Goal: Information Seeking & Learning: Learn about a topic

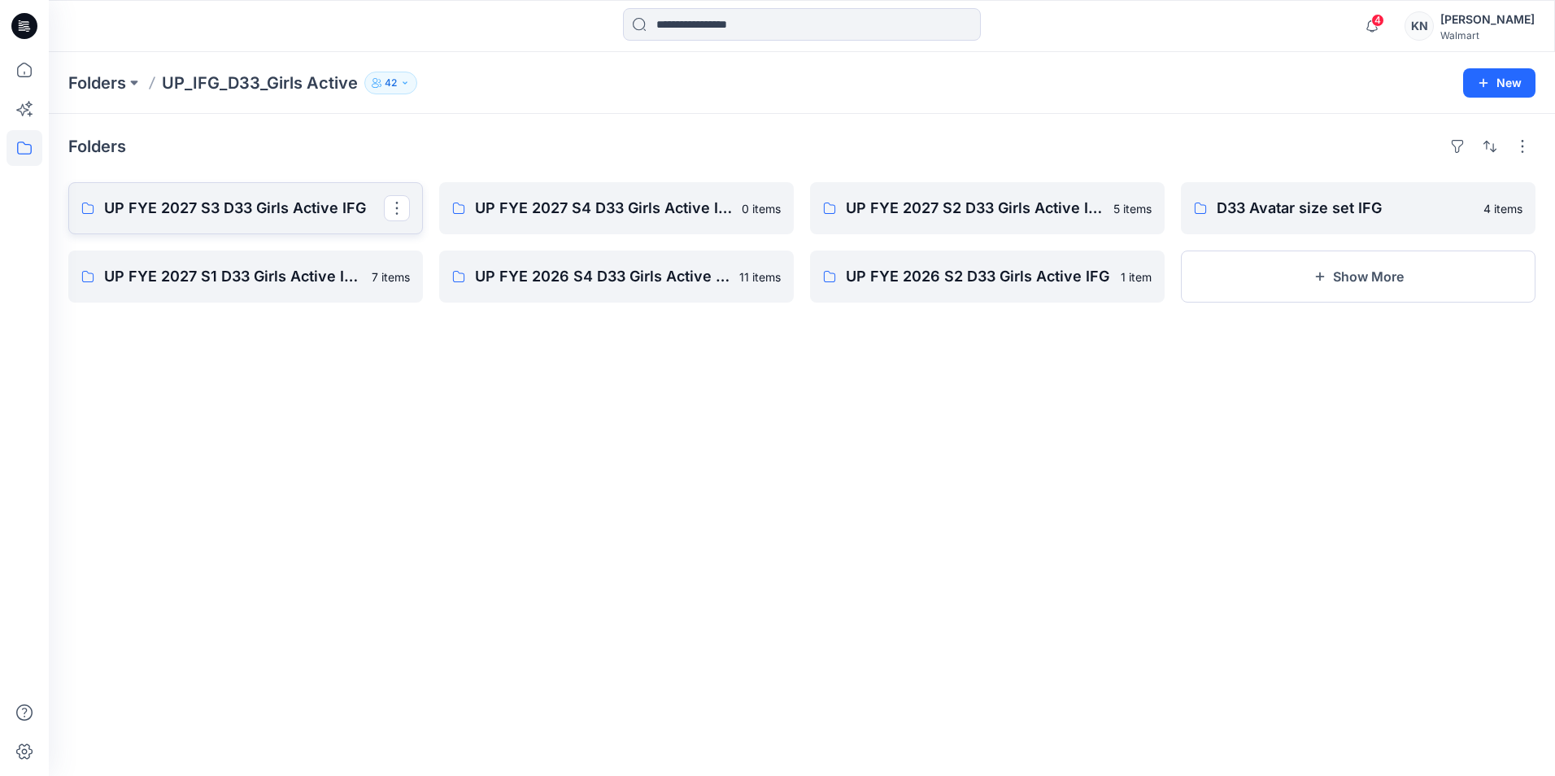
click at [329, 211] on p "UP FYE 2027 S3 D33 Girls Active IFG" at bounding box center [244, 208] width 280 height 23
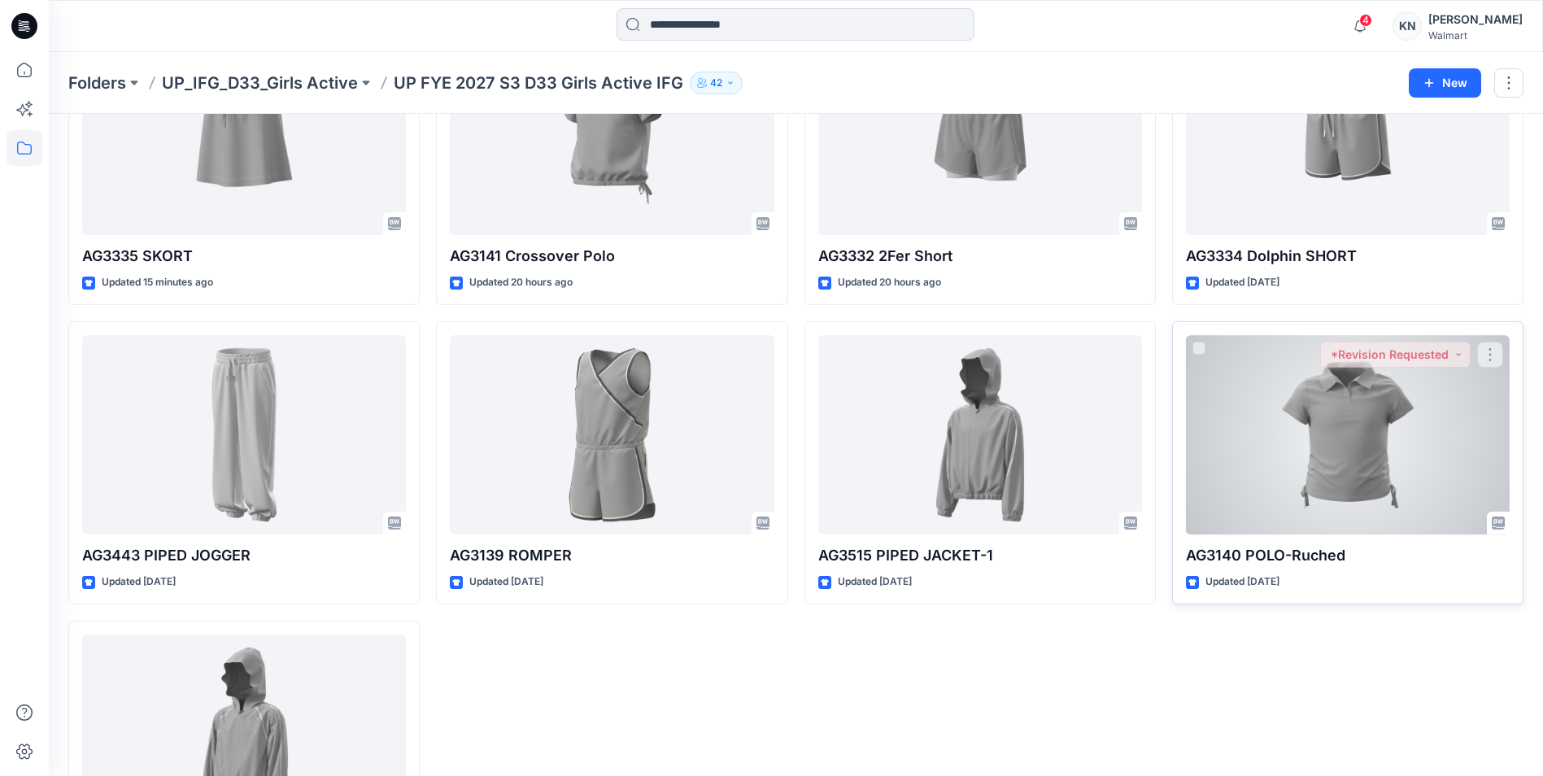
scroll to position [163, 0]
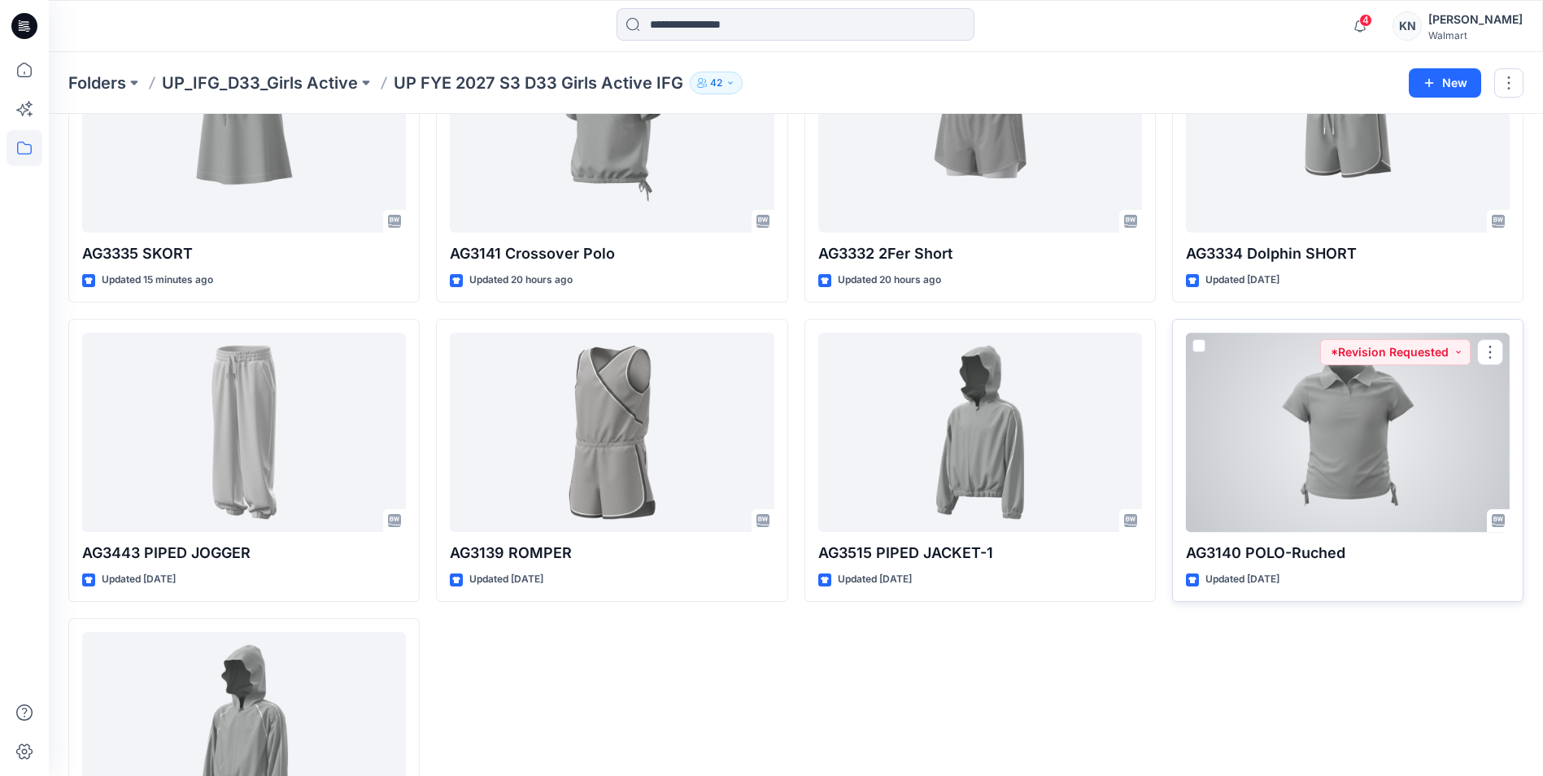
click at [1373, 409] on div at bounding box center [1348, 432] width 324 height 199
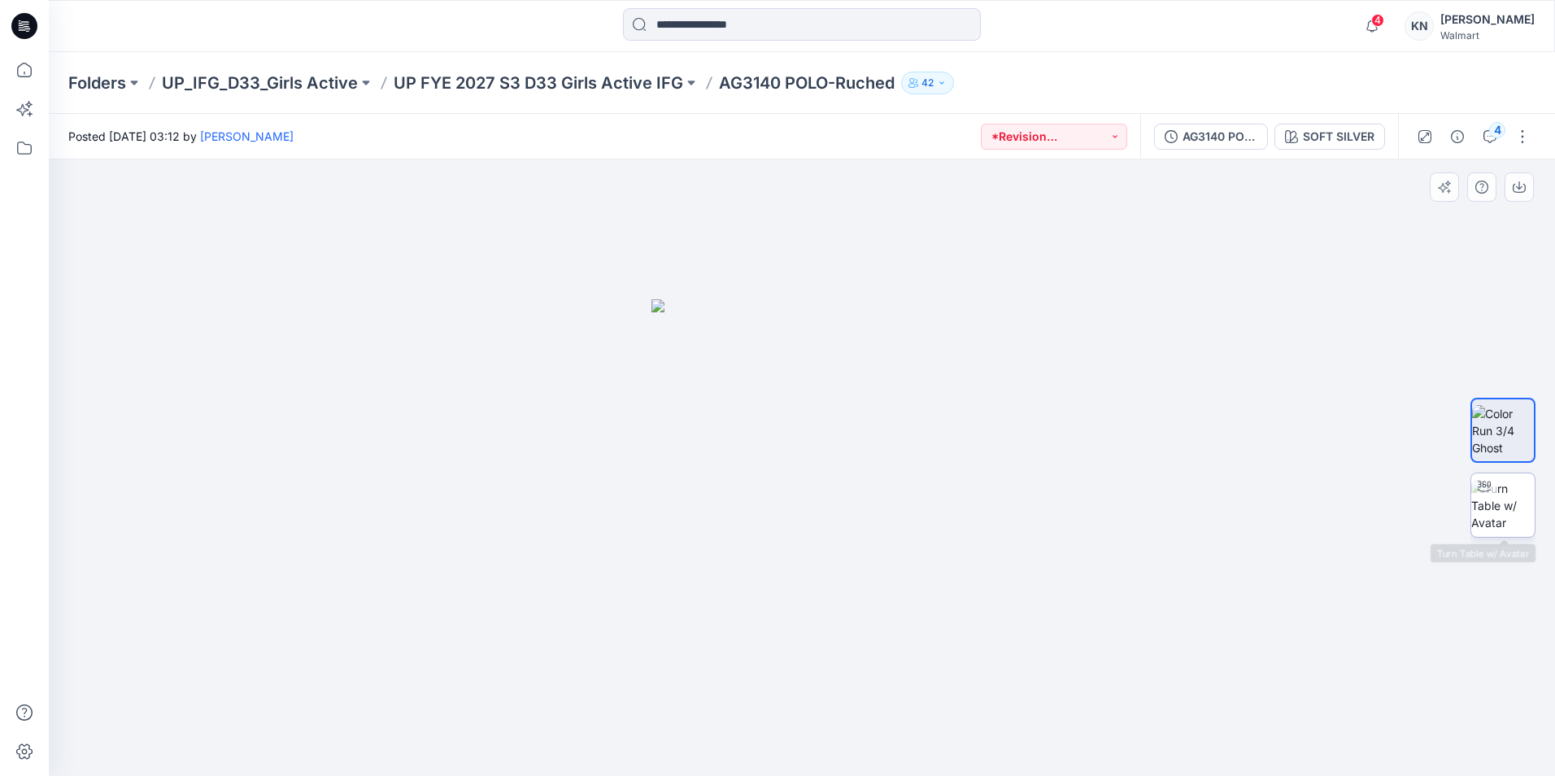
click at [1503, 494] on img at bounding box center [1502, 505] width 63 height 51
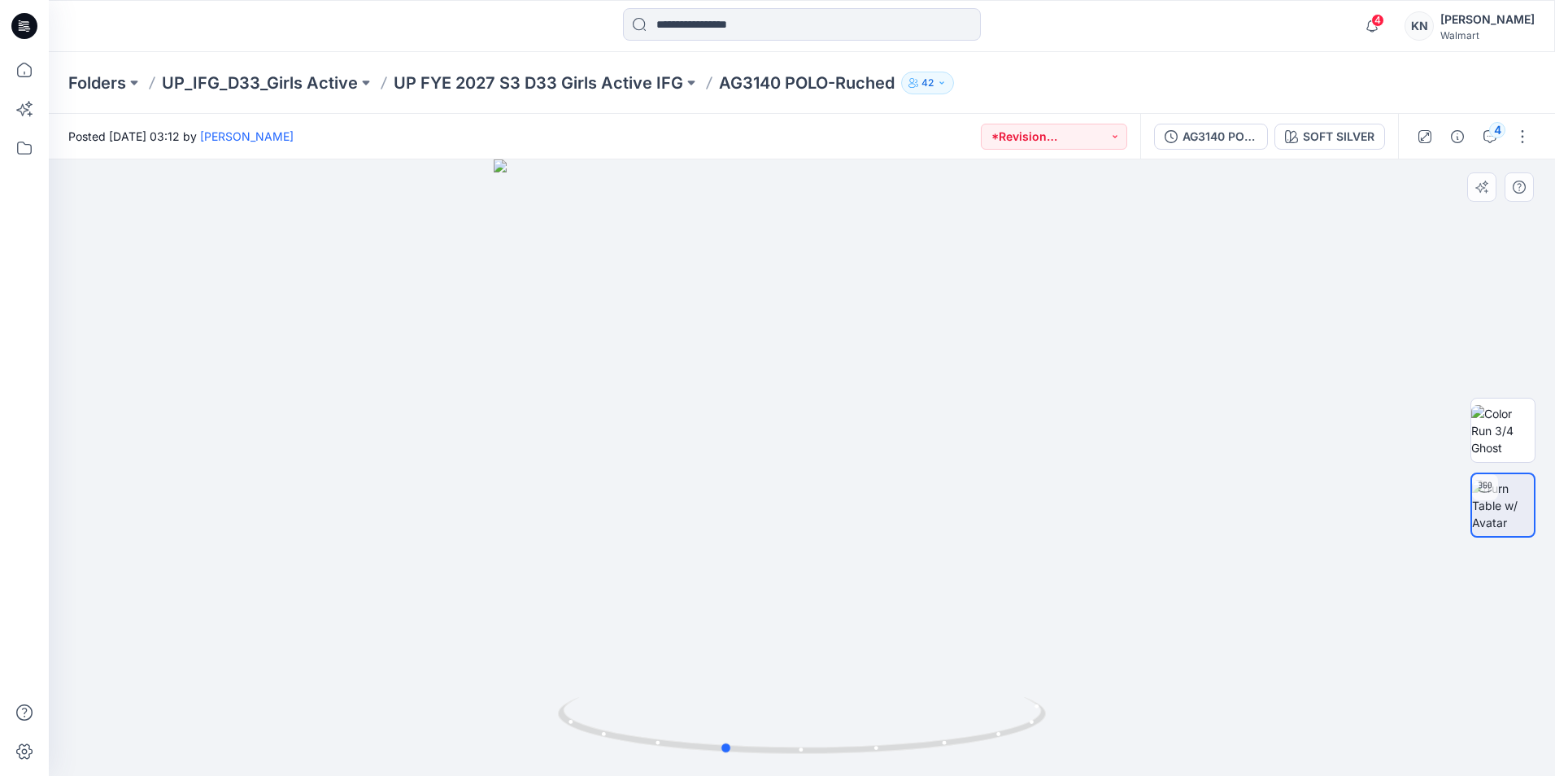
drag, startPoint x: 1282, startPoint y: 545, endPoint x: 1204, endPoint y: 550, distance: 78.2
click at [1204, 550] on div at bounding box center [802, 467] width 1506 height 616
drag, startPoint x: 1123, startPoint y: 527, endPoint x: 1147, endPoint y: 533, distance: 25.2
click at [1147, 533] on img at bounding box center [826, 194] width 1724 height 1164
click at [996, 463] on img at bounding box center [858, 138] width 1946 height 1275
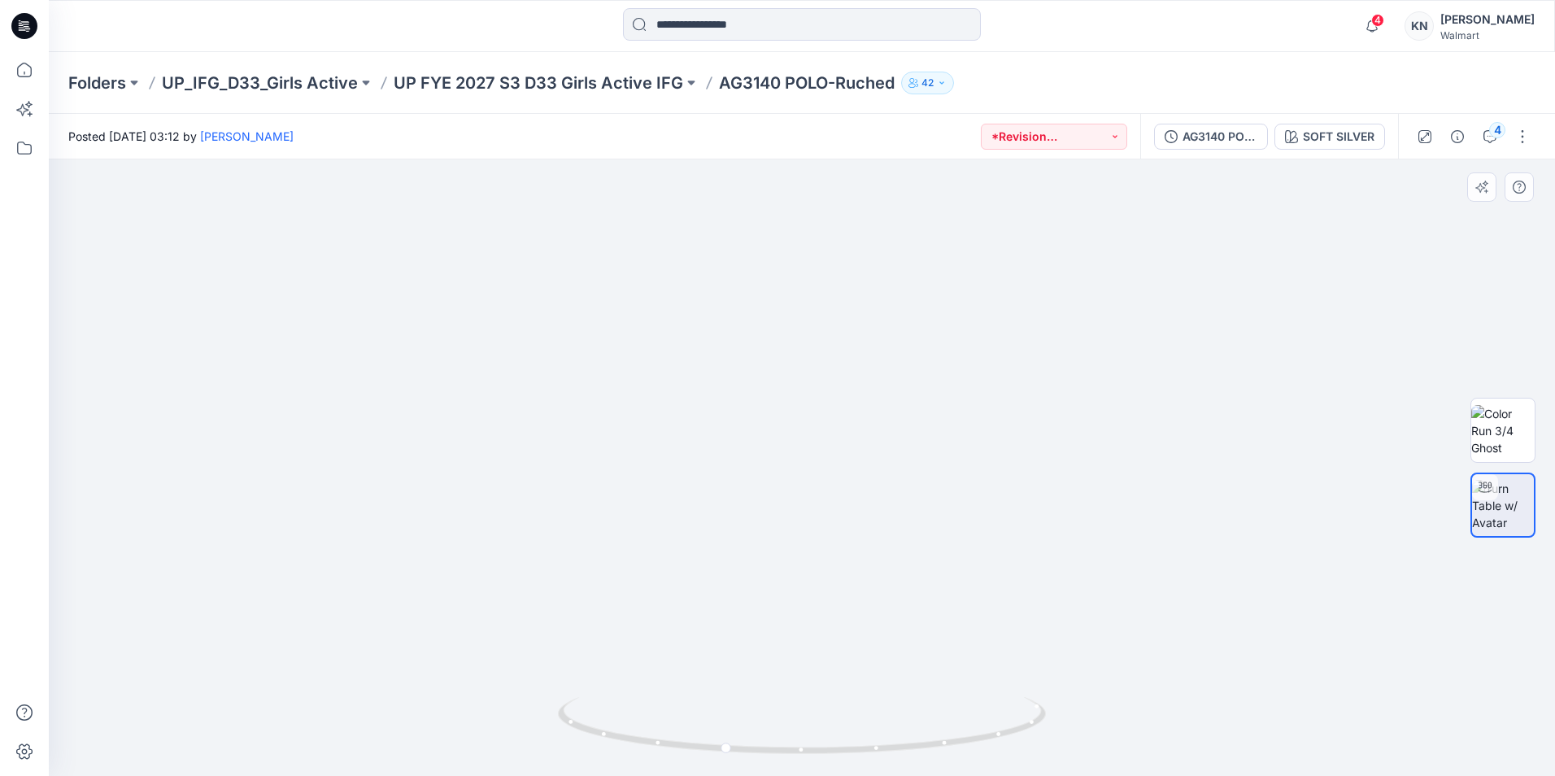
drag, startPoint x: 786, startPoint y: 633, endPoint x: 706, endPoint y: 632, distance: 80.5
click at [735, 597] on img at bounding box center [810, 115] width 1946 height 1322
drag, startPoint x: 673, startPoint y: 748, endPoint x: 793, endPoint y: 755, distance: 119.8
click at [793, 755] on icon at bounding box center [804, 727] width 492 height 61
drag, startPoint x: 1244, startPoint y: 338, endPoint x: 1237, endPoint y: 438, distance: 100.3
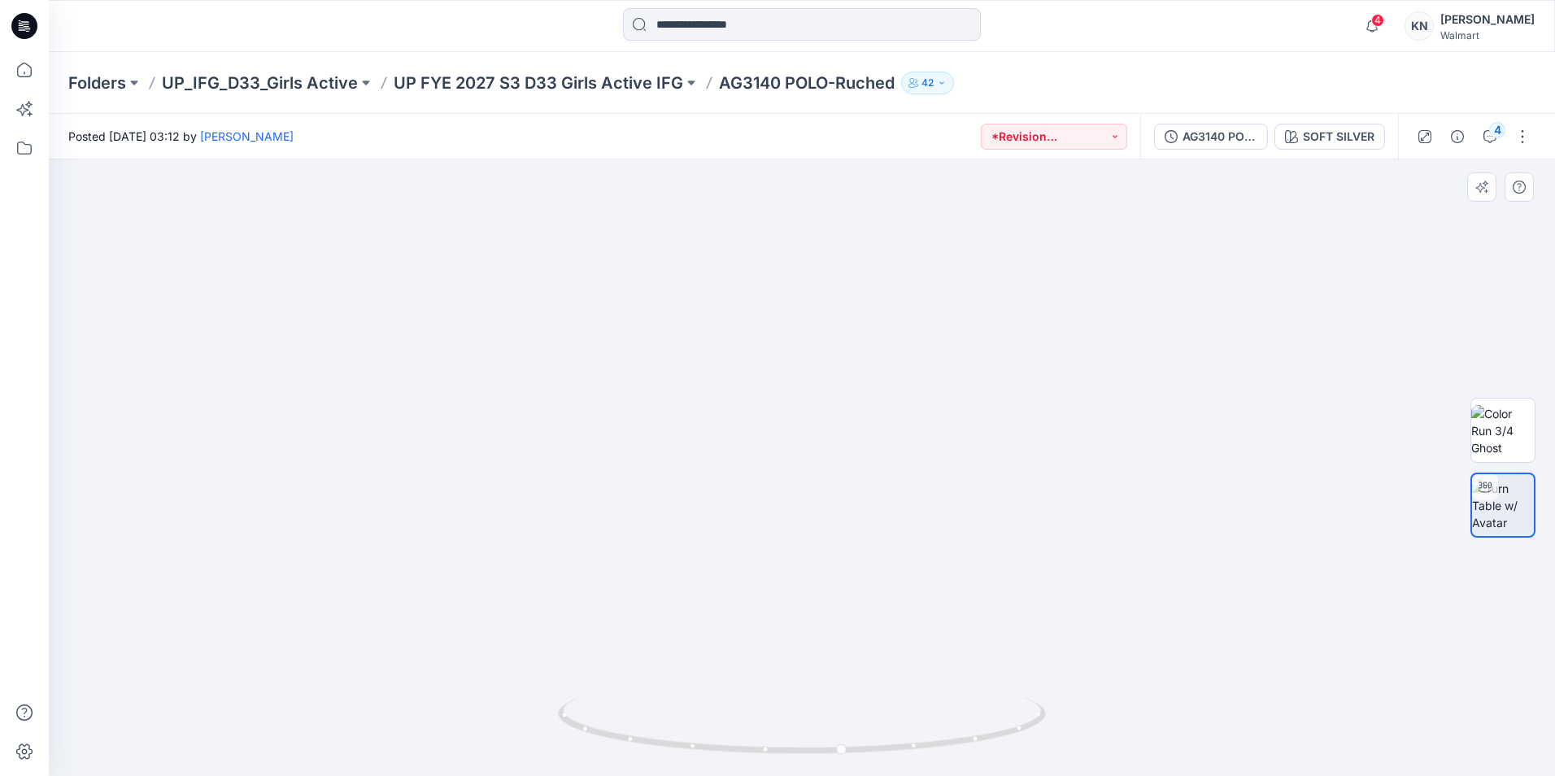
click at [1237, 438] on img at bounding box center [803, 171] width 1946 height 1209
click at [1508, 28] on div "[PERSON_NAME]" at bounding box center [1487, 20] width 94 height 20
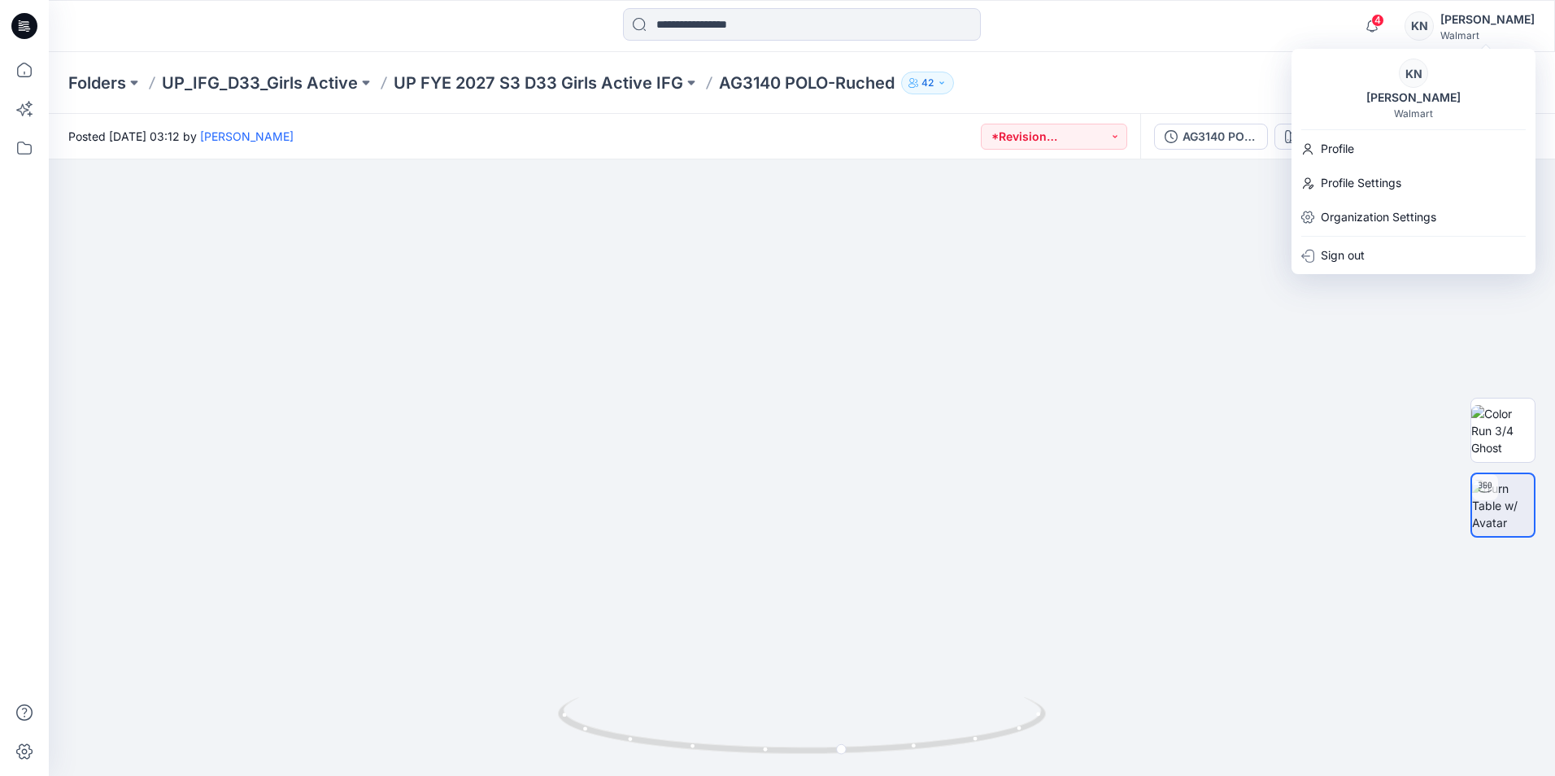
click at [1268, 14] on div "4 Notifications [PERSON_NAME] has updated AG3335 SKORT with AG3335 SKORT 17 hou…" at bounding box center [801, 26] width 1505 height 36
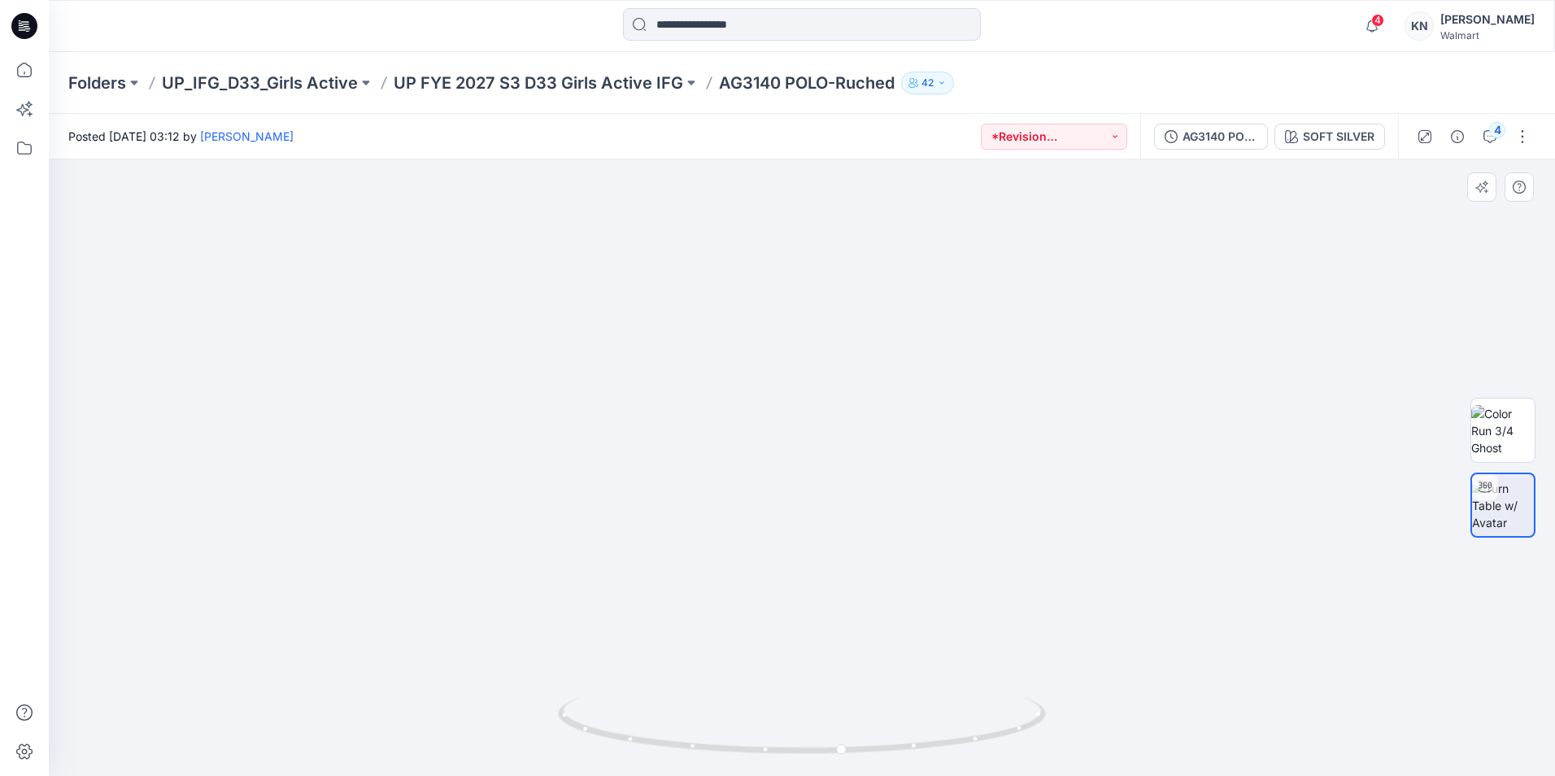
drag, startPoint x: 730, startPoint y: 378, endPoint x: 729, endPoint y: 407, distance: 29.3
click at [729, 407] on img at bounding box center [802, 186] width 1946 height 1180
drag, startPoint x: 734, startPoint y: 439, endPoint x: 733, endPoint y: 447, distance: 8.3
click at [733, 447] on img at bounding box center [802, 152] width 2167 height 1248
drag, startPoint x: 738, startPoint y: 443, endPoint x: 733, endPoint y: 473, distance: 30.6
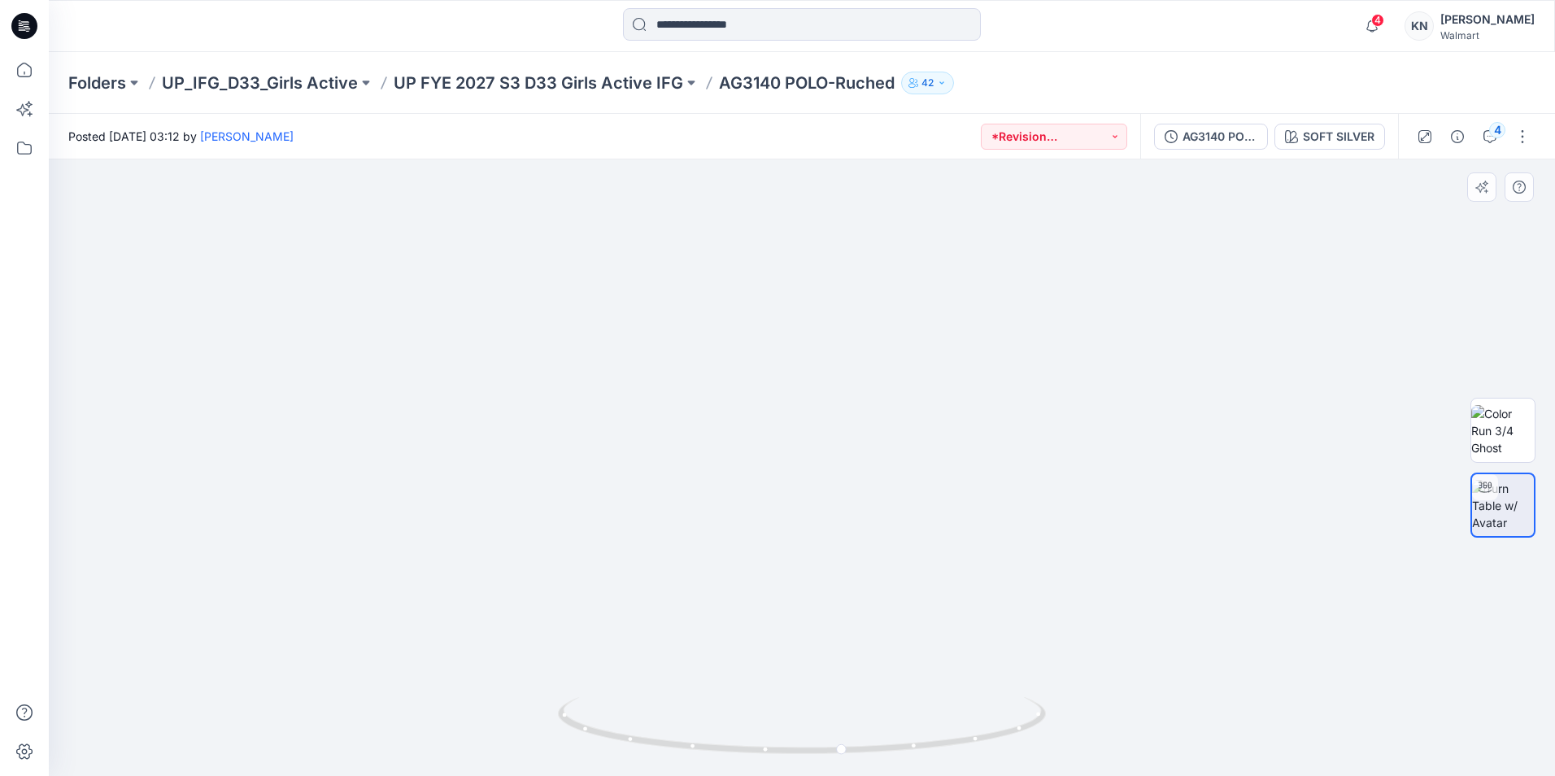
drag, startPoint x: 1224, startPoint y: 406, endPoint x: 1143, endPoint y: 390, distance: 82.0
drag, startPoint x: 851, startPoint y: 753, endPoint x: 572, endPoint y: 685, distance: 287.2
click at [572, 686] on div at bounding box center [802, 467] width 1506 height 616
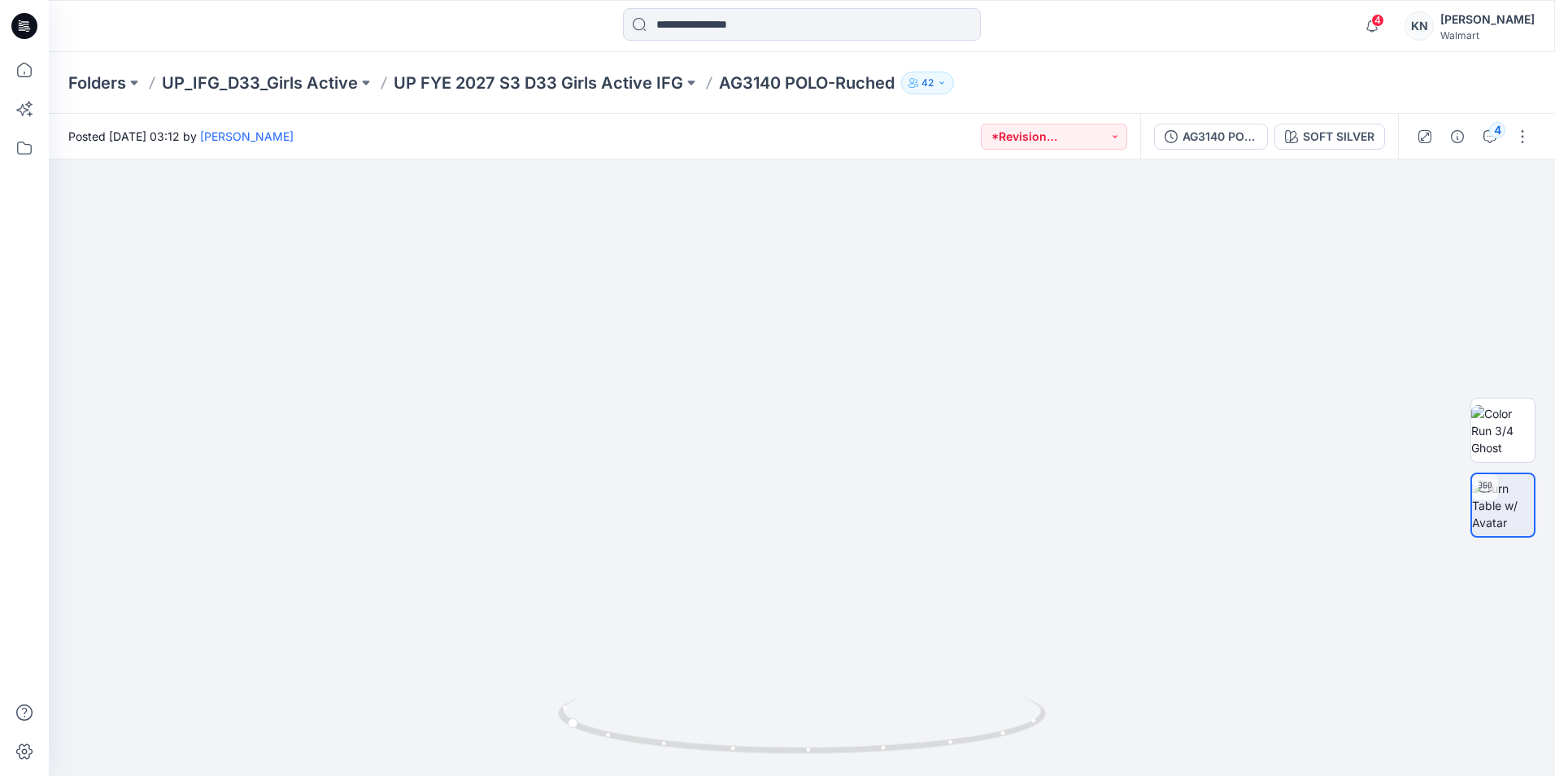
click at [1487, 30] on div "Walmart" at bounding box center [1487, 35] width 94 height 12
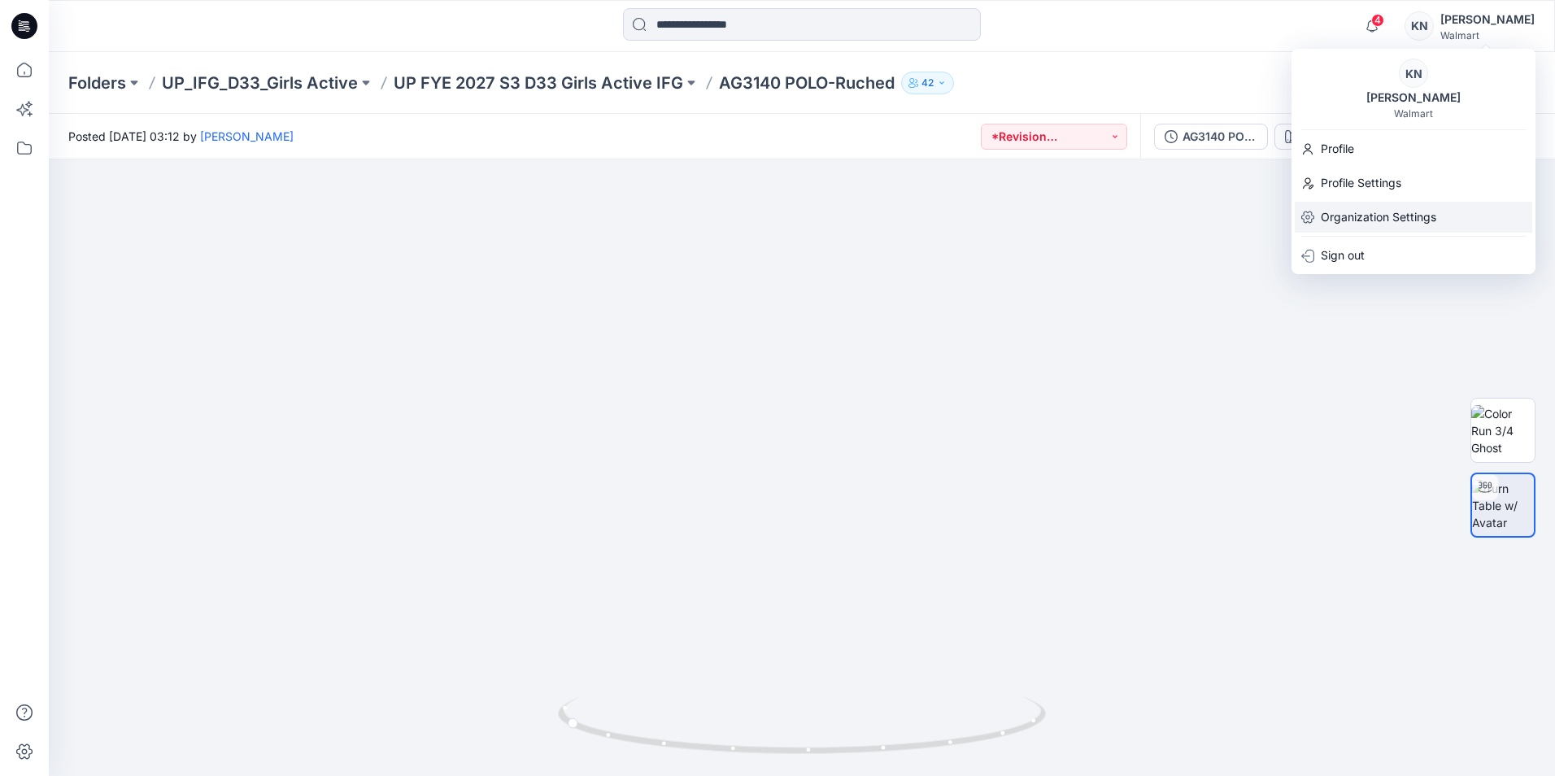
click at [1358, 217] on p "Organization Settings" at bounding box center [1378, 217] width 115 height 31
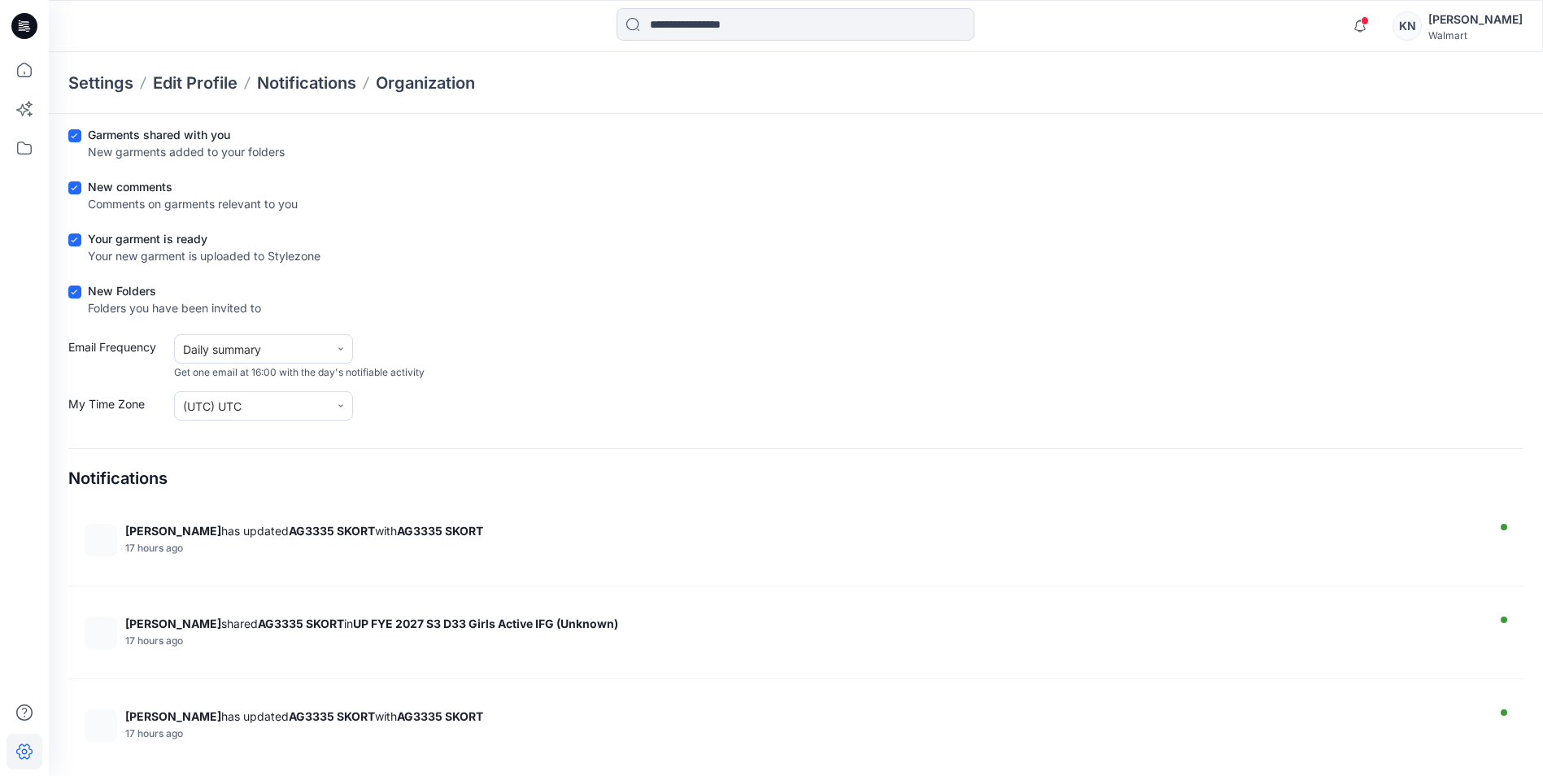
scroll to position [88, 0]
click at [328, 347] on div "Daily summary" at bounding box center [252, 347] width 155 height 20
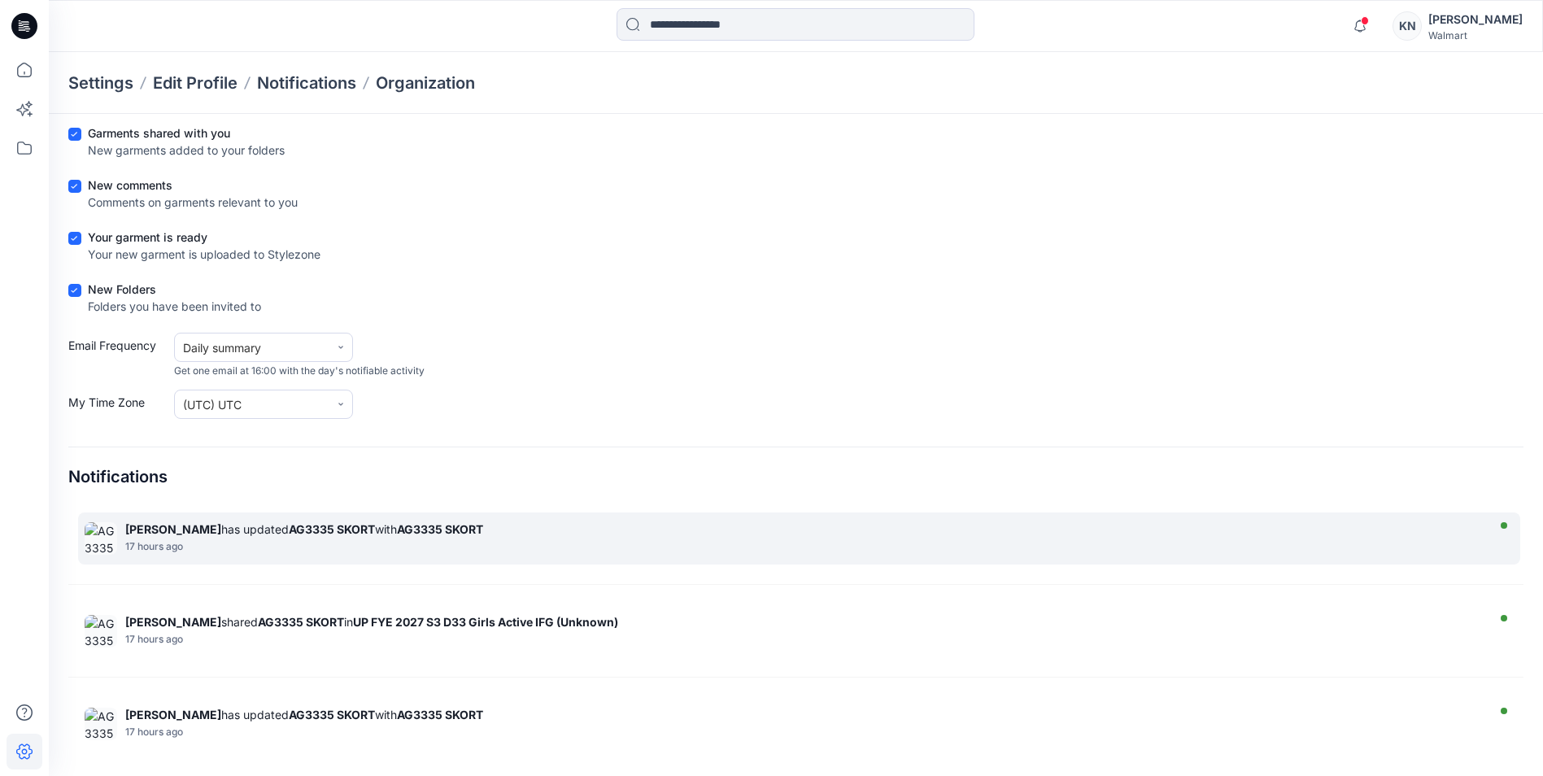
click at [1212, 514] on div "[PERSON_NAME] has updated AG3335 SKORT with AG3335 SKORT 17 hours ago" at bounding box center [799, 538] width 1442 height 52
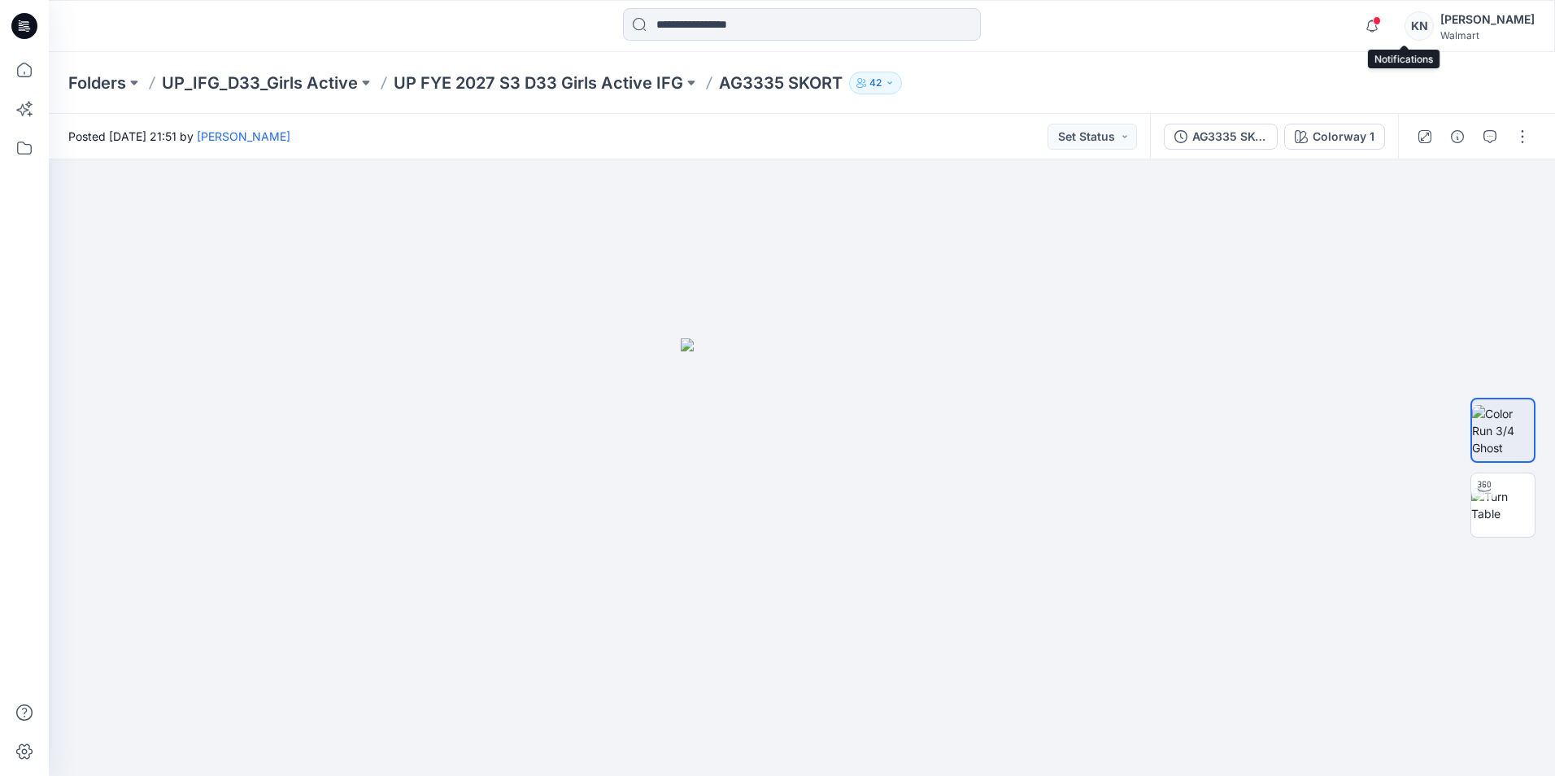
click at [1381, 19] on span at bounding box center [1377, 20] width 8 height 9
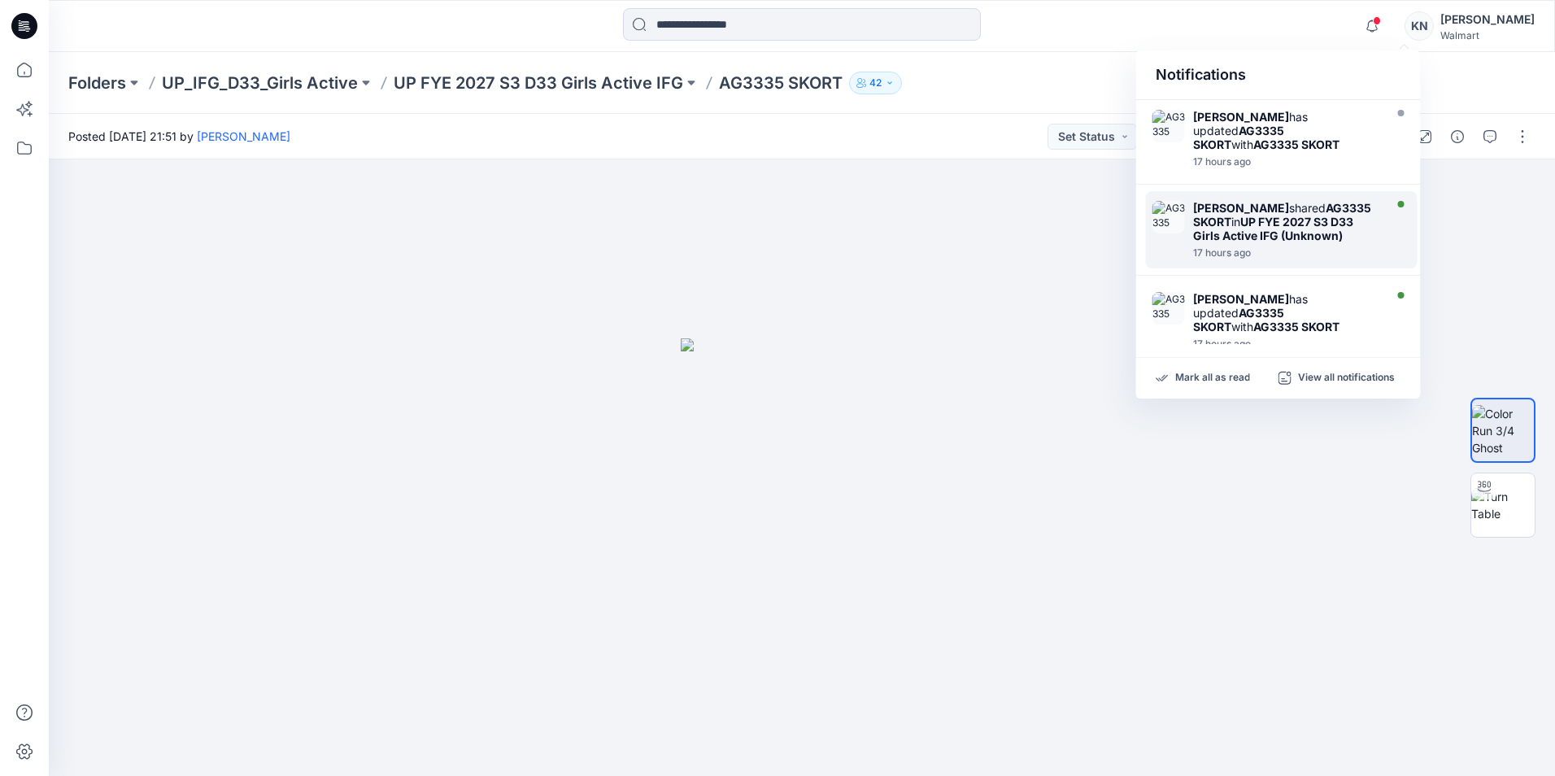
click at [1308, 204] on div "[PERSON_NAME] shared AG3335 SKORT in UP FYE 2027 S3 D33 Girls Active IFG (Unkno…" at bounding box center [1286, 221] width 187 height 41
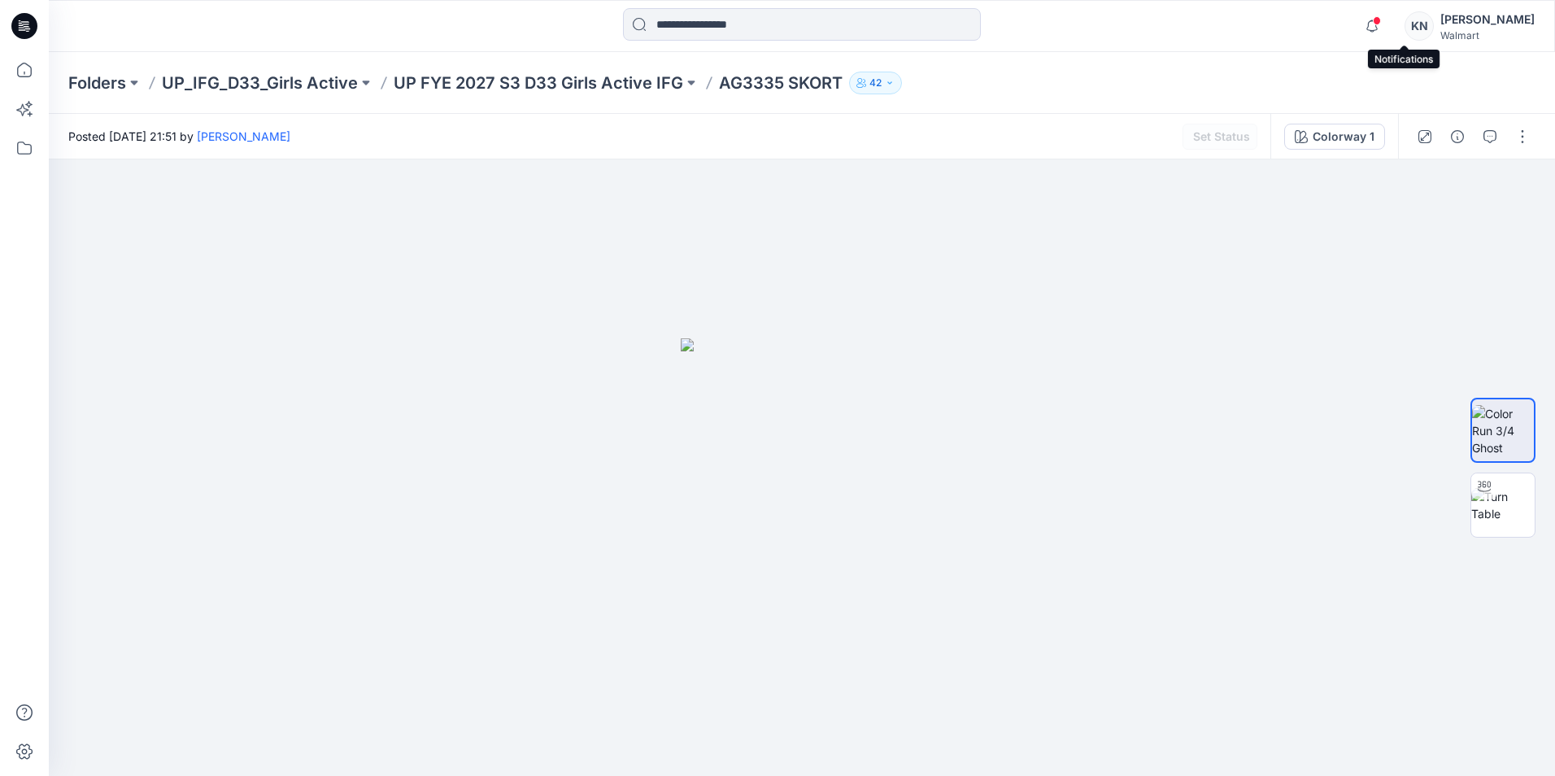
click at [1381, 22] on span at bounding box center [1377, 20] width 8 height 9
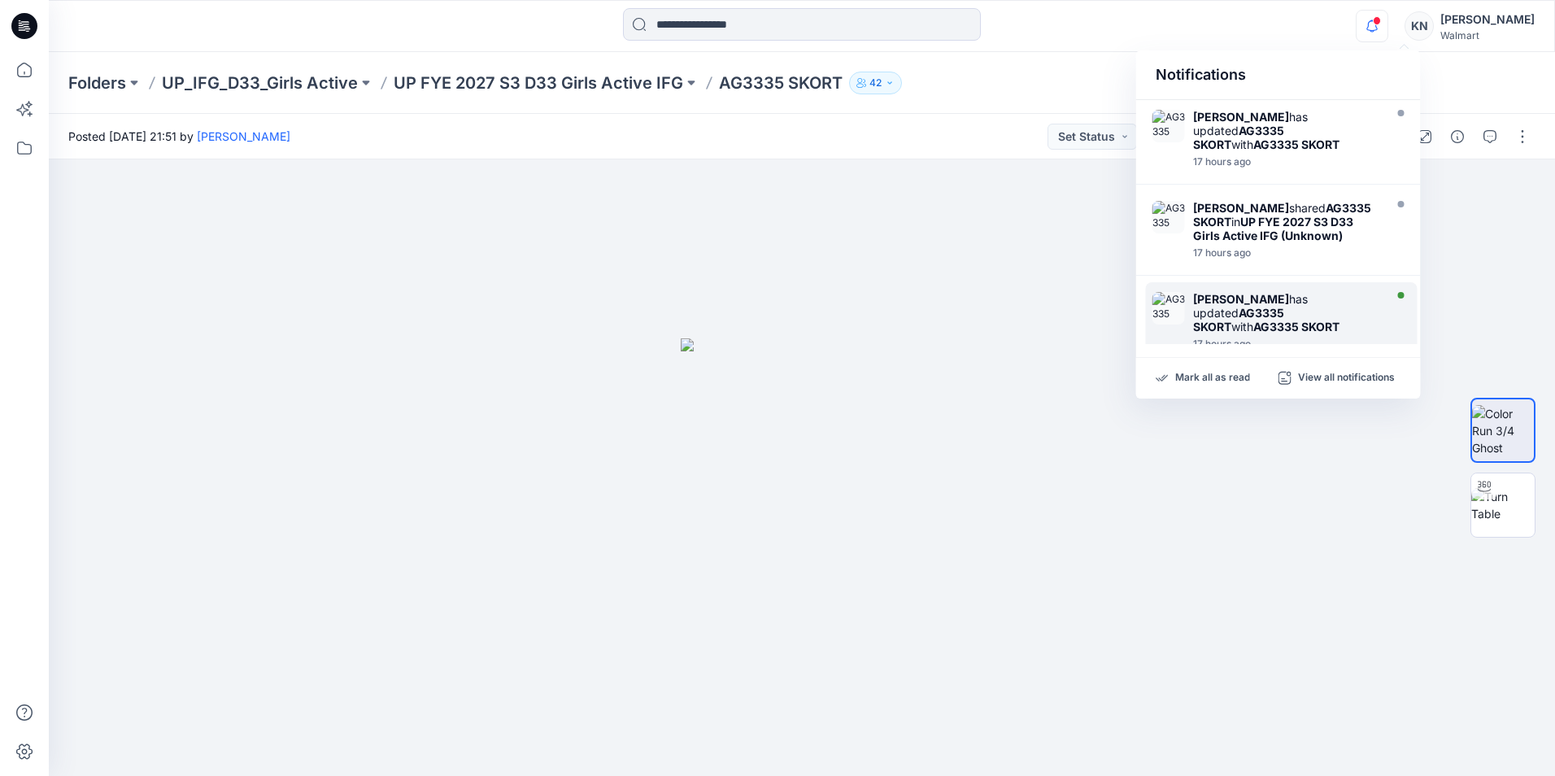
click at [1249, 298] on strong "[PERSON_NAME]" at bounding box center [1241, 299] width 96 height 14
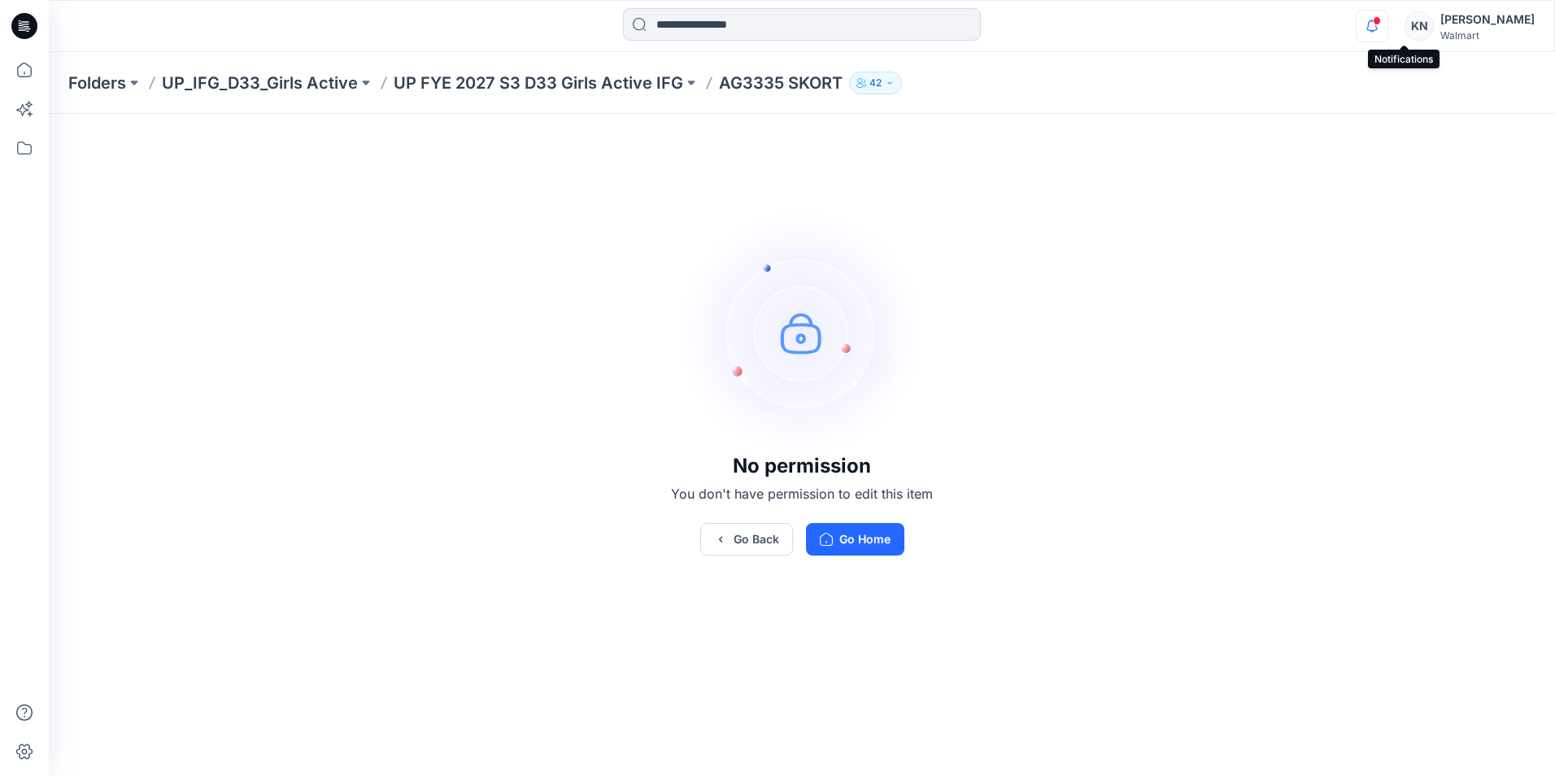
click at [1373, 21] on icon "button" at bounding box center [1371, 21] width 3 height 2
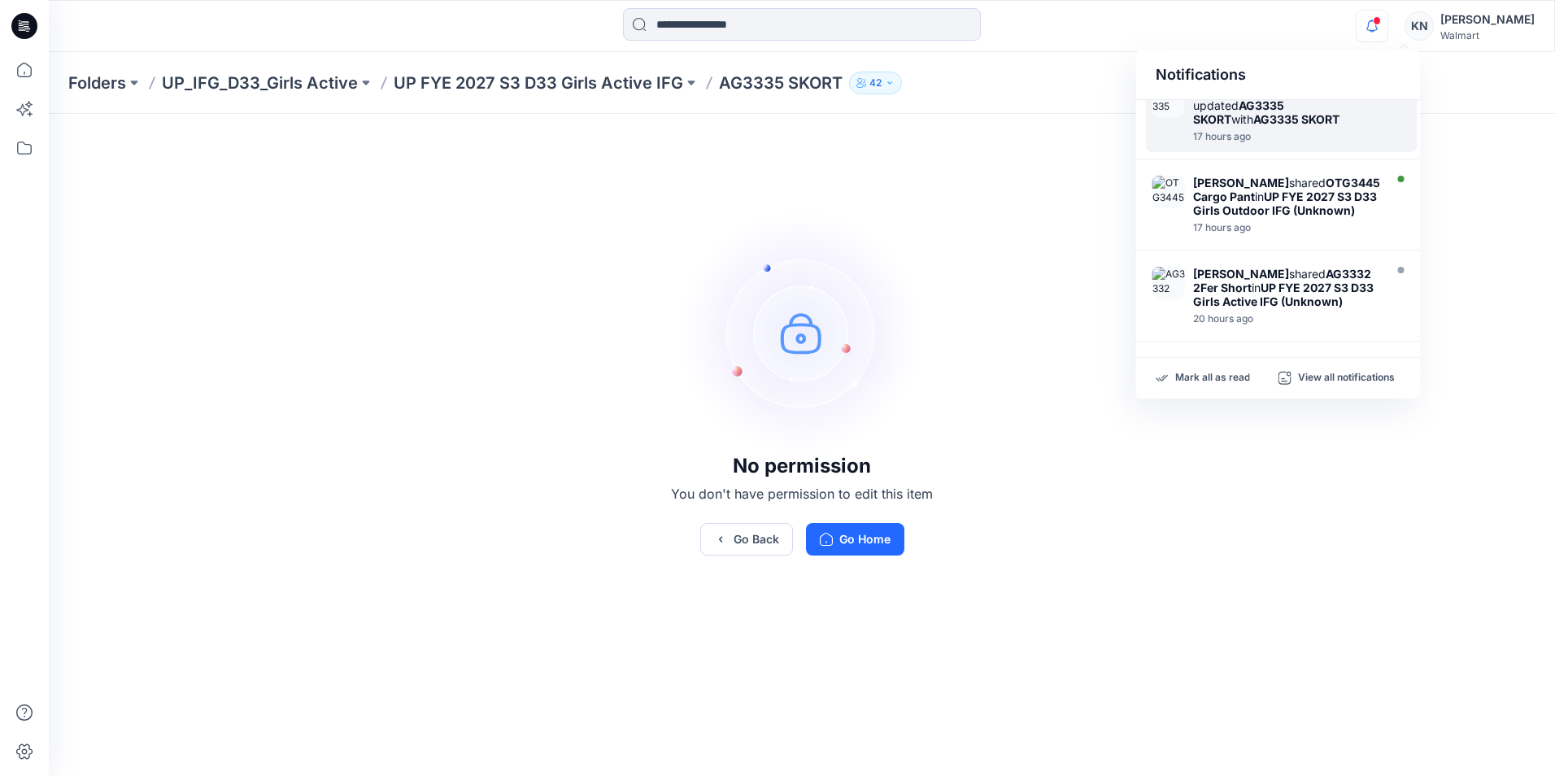
scroll to position [244, 0]
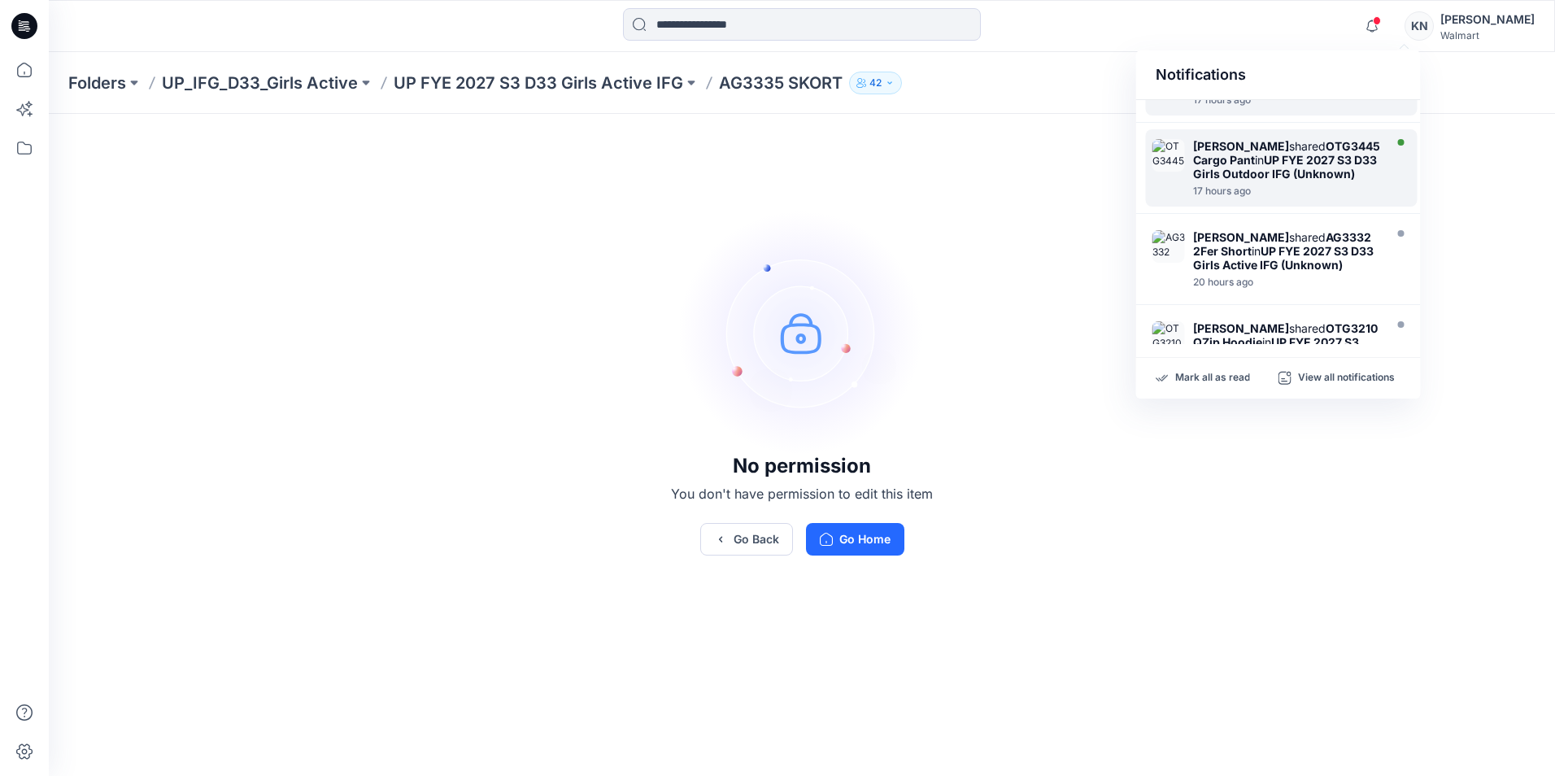
click at [1285, 207] on div "[PERSON_NAME] shared OTG3445 Cargo Pant in UP FYE 2027 S3 D33 Girls Outdoor IFG…" at bounding box center [1282, 167] width 272 height 77
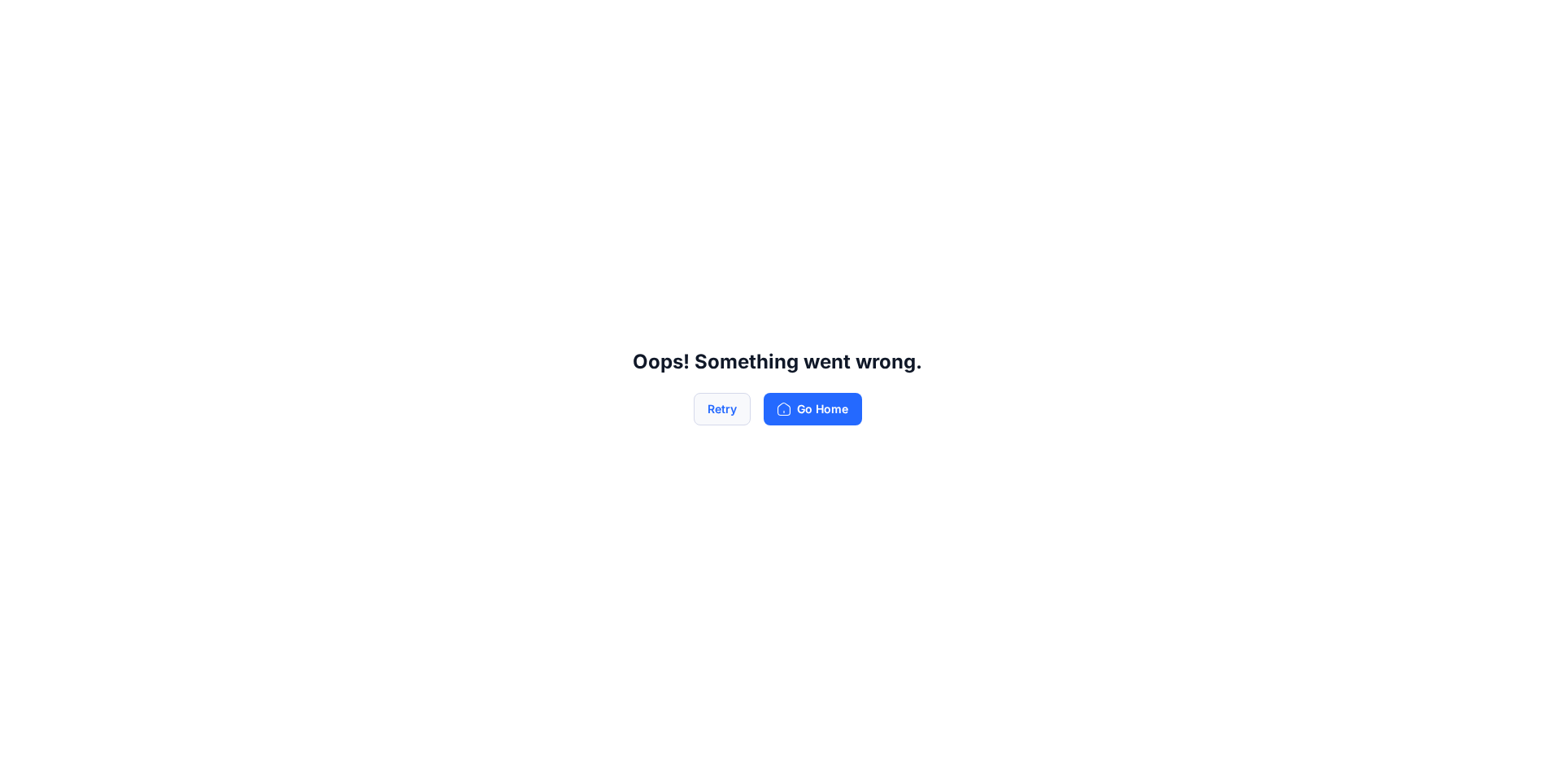
click at [707, 407] on button "Retry" at bounding box center [722, 409] width 57 height 33
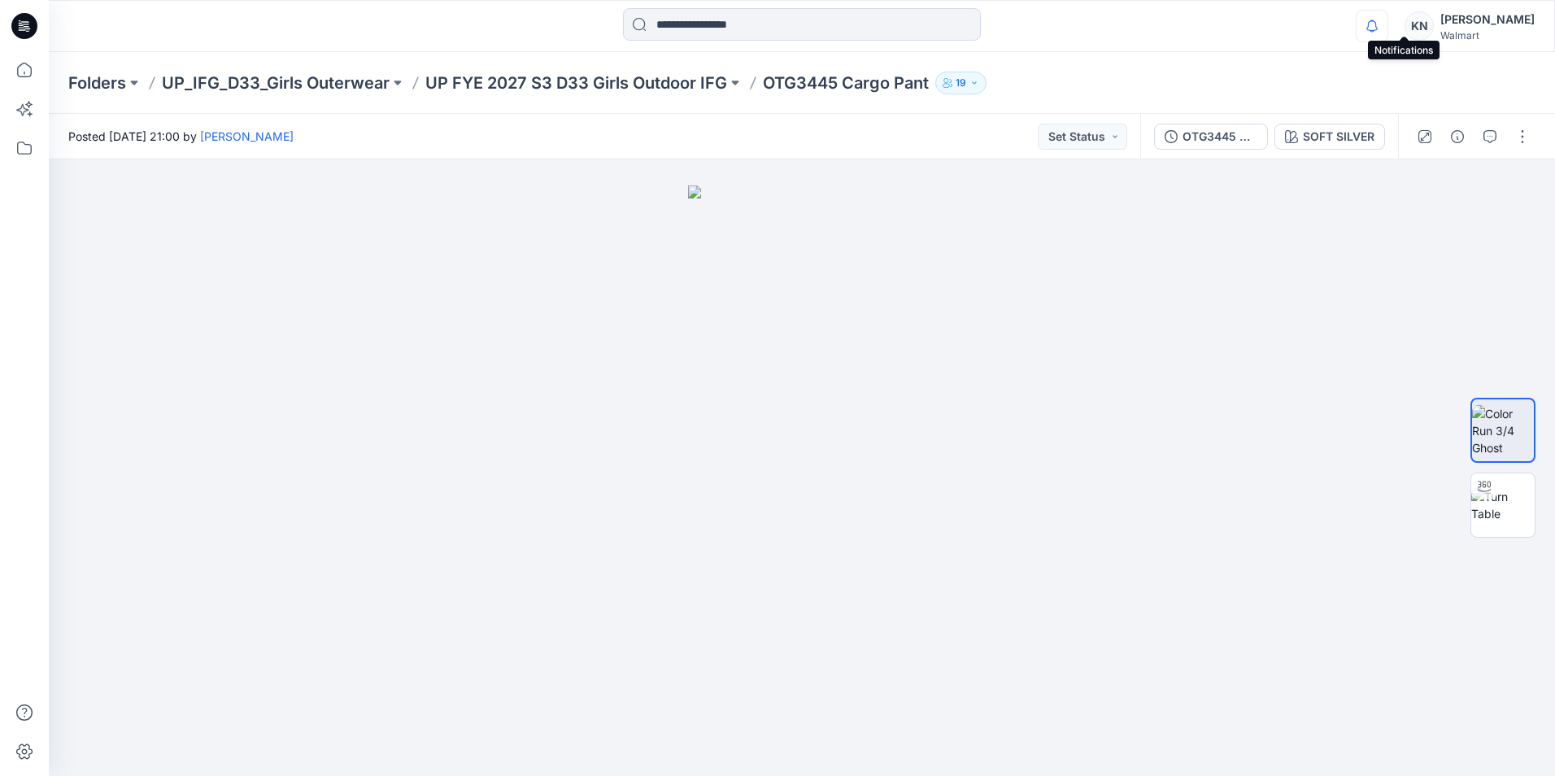
click at [1387, 26] on icon "button" at bounding box center [1371, 26] width 31 height 33
click at [1488, 19] on div "[PERSON_NAME]" at bounding box center [1487, 20] width 94 height 20
